Goal: Task Accomplishment & Management: Complete application form

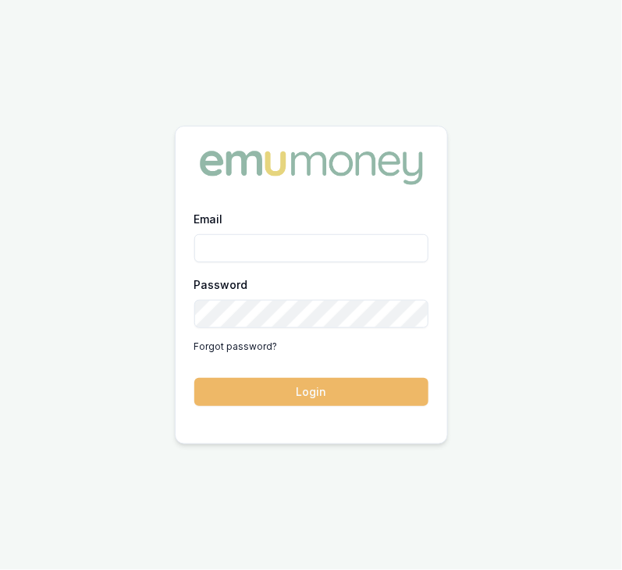
type input "[PERSON_NAME][EMAIL_ADDRESS][PERSON_NAME][DOMAIN_NAME]"
click at [345, 396] on button "Login" at bounding box center [311, 392] width 234 height 28
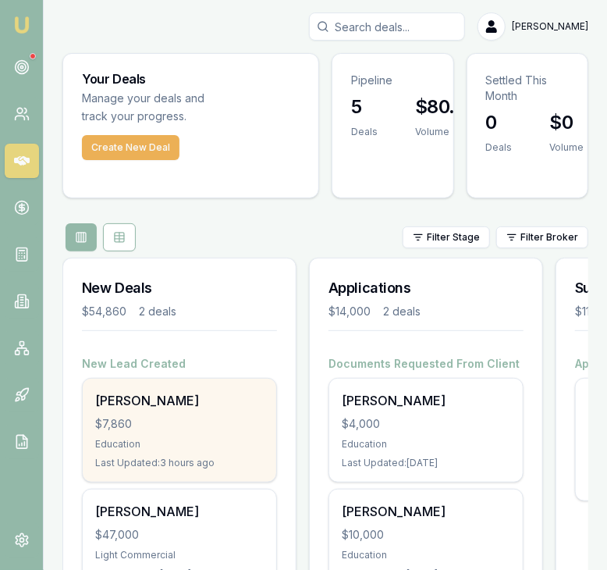
click at [208, 438] on div "Education" at bounding box center [179, 444] width 169 height 12
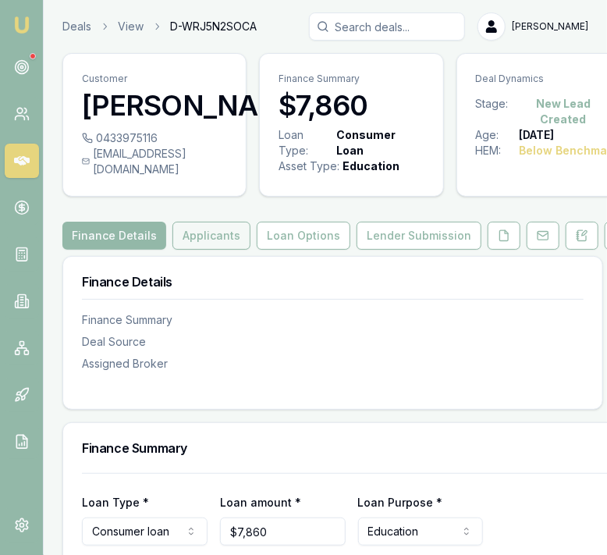
click at [215, 250] on button "Applicants" at bounding box center [212, 236] width 78 height 28
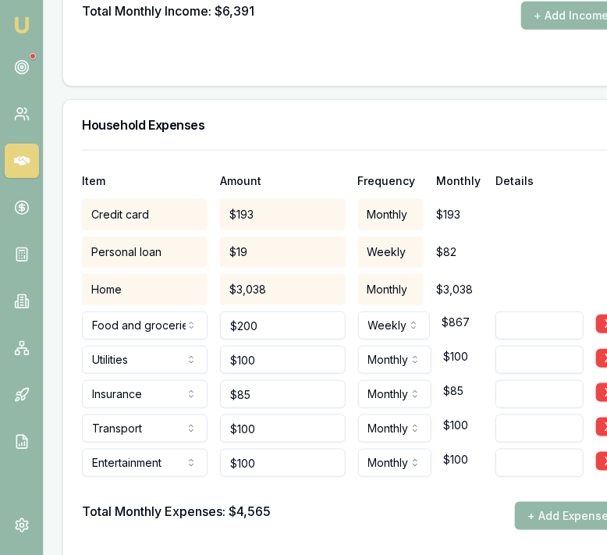
scroll to position [3962, 0]
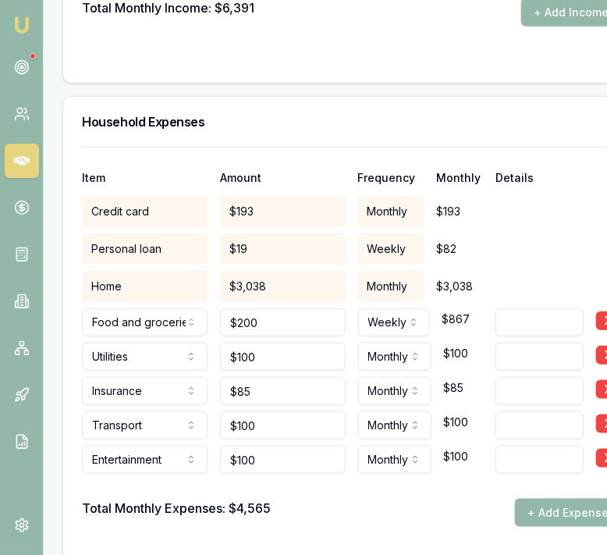
click at [519, 347] on input at bounding box center [540, 357] width 88 height 28
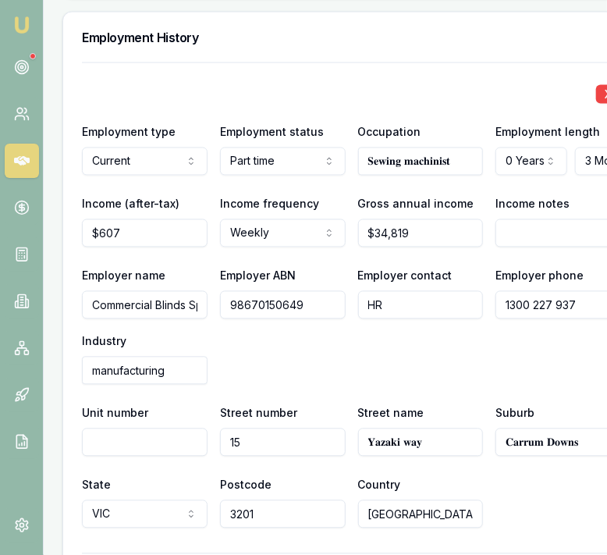
scroll to position [2629, 0]
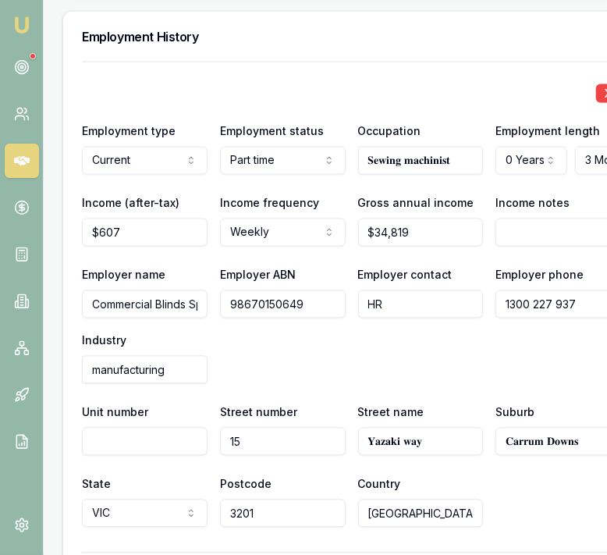
drag, startPoint x: 91, startPoint y: 298, endPoint x: 247, endPoint y: 317, distance: 157.3
click at [247, 317] on div "Employer name Commercial Blinds Specialists Employer ABN 98670150649 Employer c…" at bounding box center [351, 324] width 539 height 119
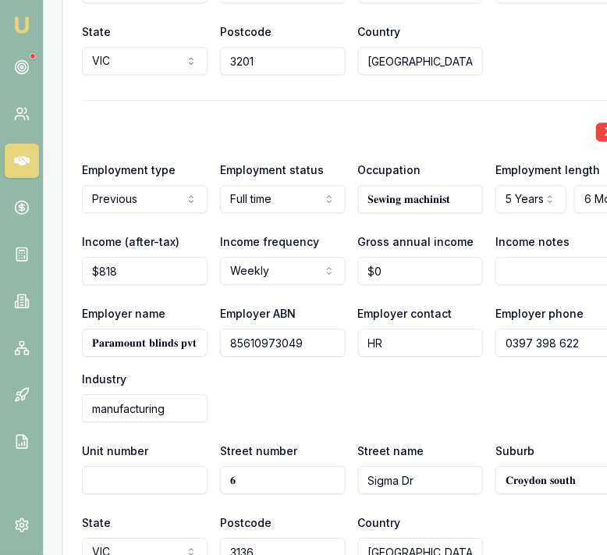
scroll to position [3091, 0]
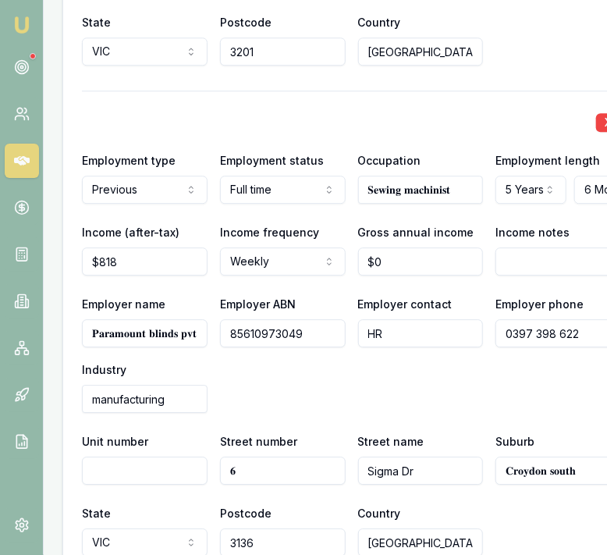
drag, startPoint x: 89, startPoint y: 324, endPoint x: 215, endPoint y: 324, distance: 125.7
click at [215, 324] on div "Employer name 𝐏𝐚𝐫𝐚𝐦𝐨𝐮𝐧𝐭 𝐛𝐥𝐢𝐧𝐝𝐬 𝐩𝐯𝐭 𝐥𝐭𝐝 Employer ABN 85610973049 Employer contac…" at bounding box center [351, 353] width 539 height 119
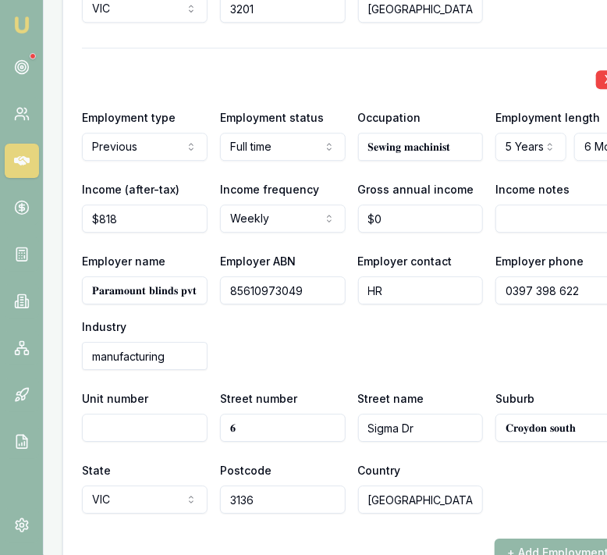
scroll to position [3134, 0]
